Goal: Information Seeking & Learning: Learn about a topic

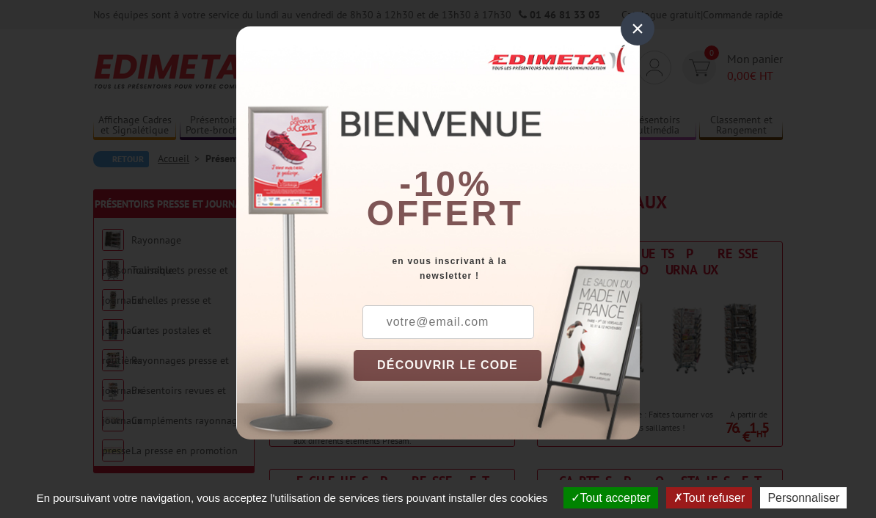
click at [647, 33] on div "×" at bounding box center [638, 29] width 34 height 34
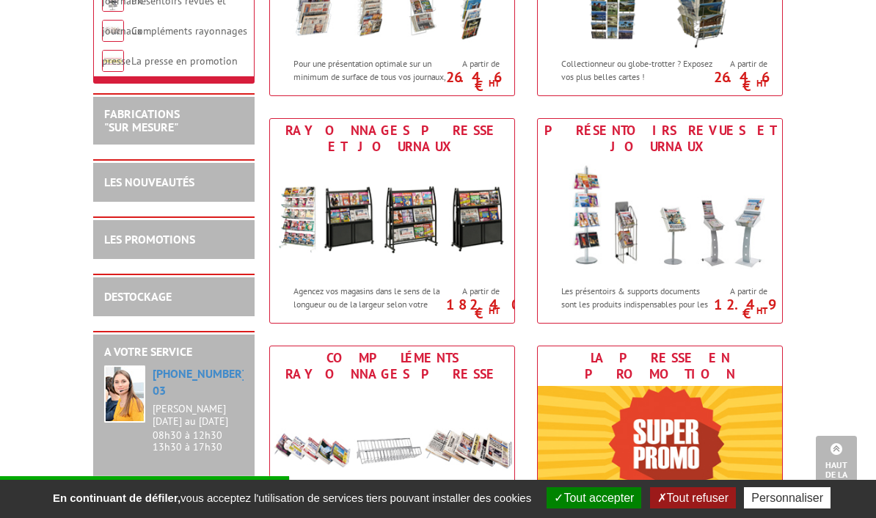
scroll to position [576, 0]
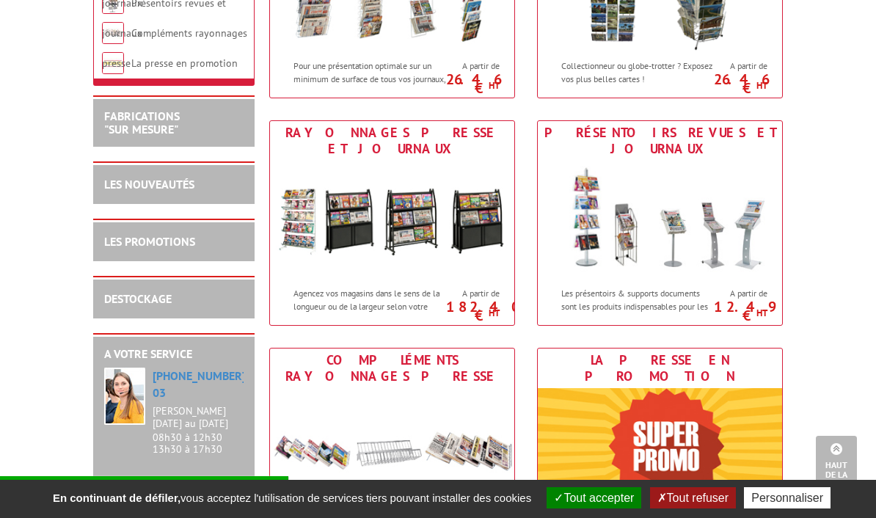
click at [308, 207] on img at bounding box center [392, 220] width 244 height 119
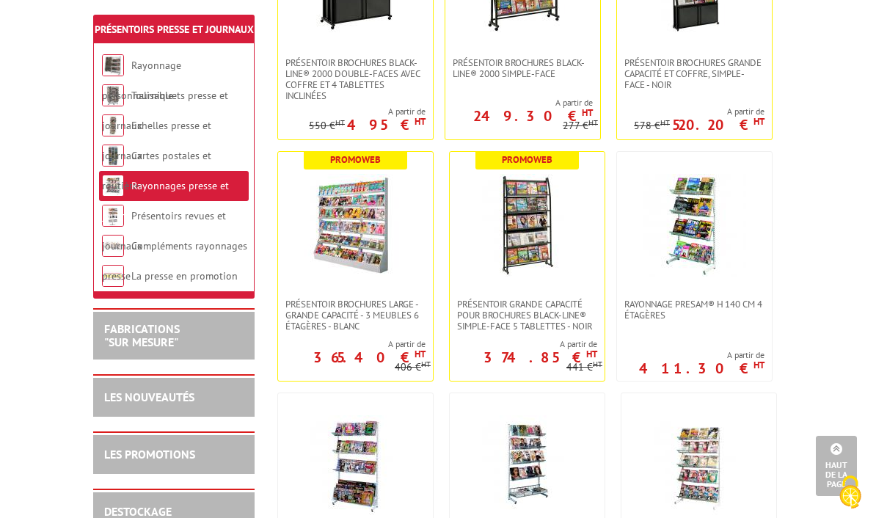
scroll to position [716, 0]
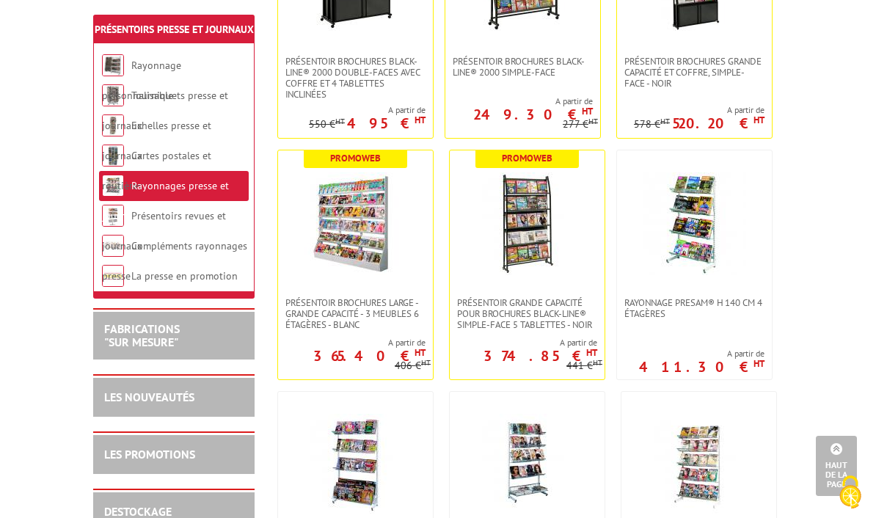
click at [542, 241] on img at bounding box center [527, 223] width 103 height 103
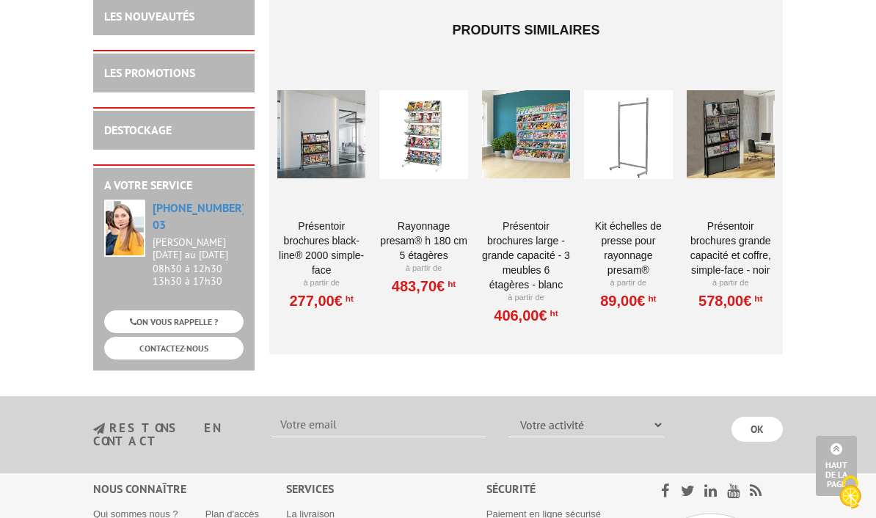
scroll to position [813, 0]
click at [423, 120] on div at bounding box center [423, 133] width 88 height 147
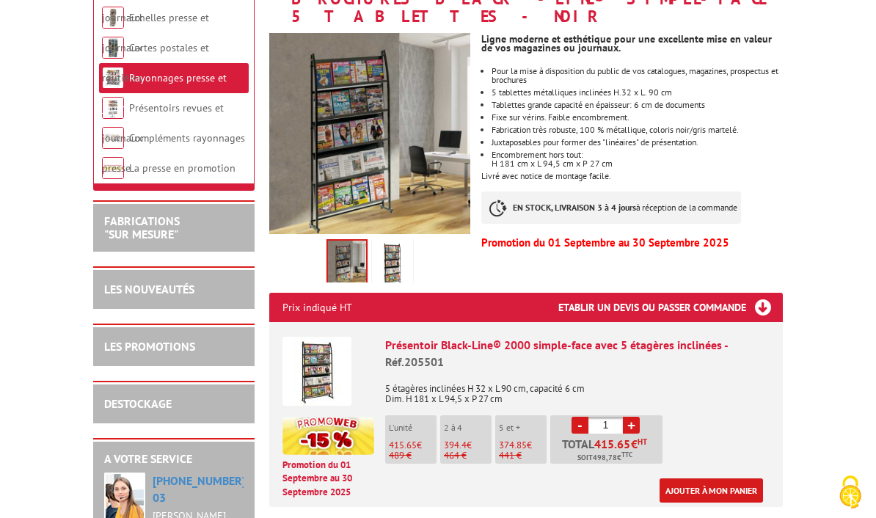
scroll to position [284, 0]
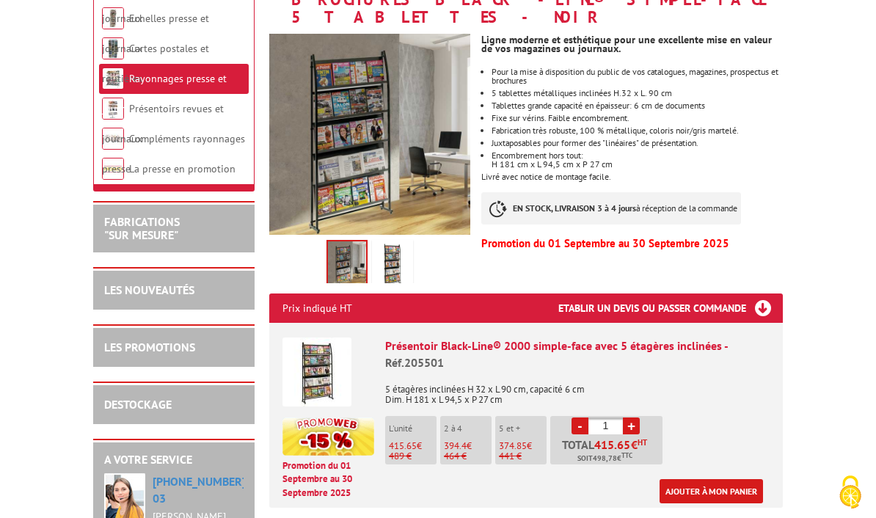
click at [159, 297] on link "LES NOUVEAUTÉS" at bounding box center [149, 290] width 90 height 15
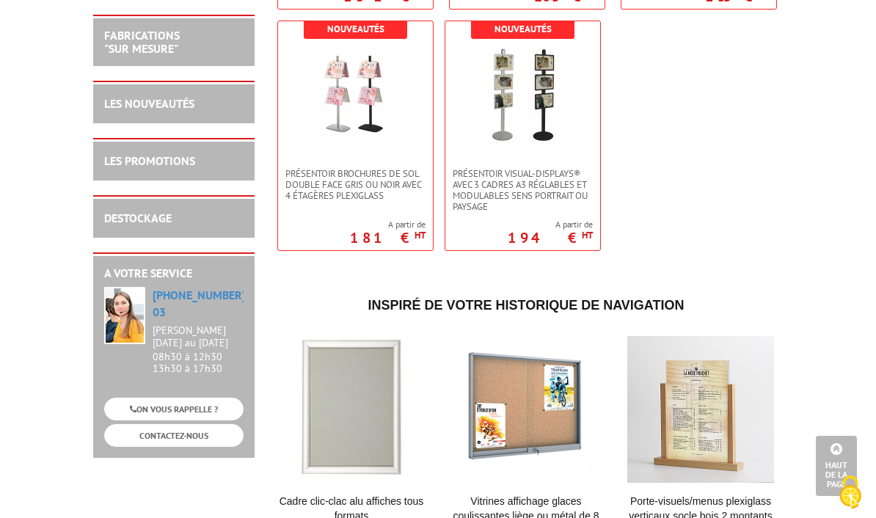
scroll to position [5376, 0]
